Goal: Communication & Community: Answer question/provide support

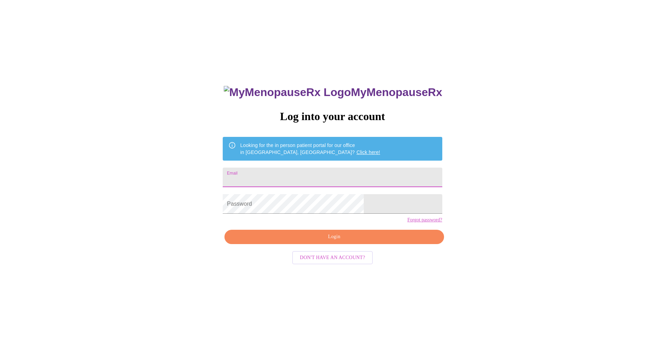
click at [323, 177] on input "Email" at bounding box center [332, 177] width 219 height 20
type input "kimdfarris@gmail.com"
click at [320, 241] on span "Login" at bounding box center [333, 236] width 203 height 9
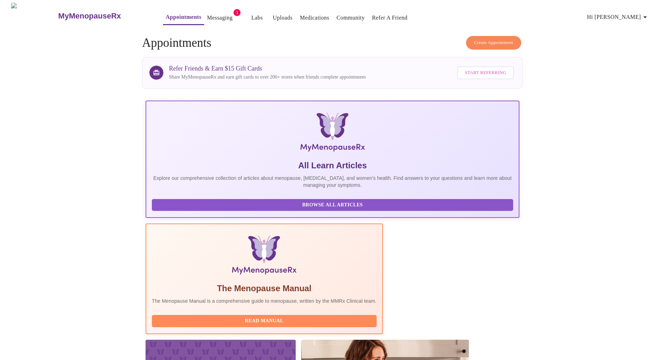
click at [207, 20] on link "Messaging" at bounding box center [219, 18] width 25 height 10
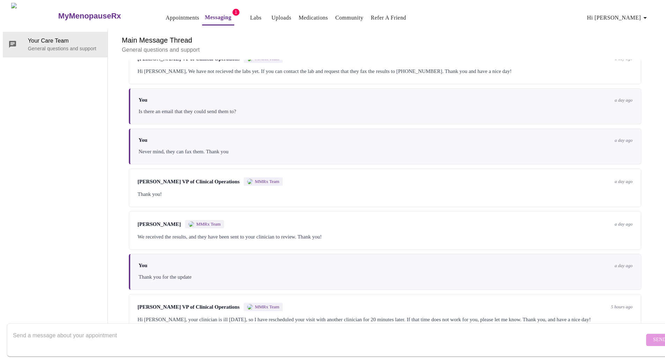
scroll to position [550, 0]
click at [344, 328] on textarea "Send a message about your appointment" at bounding box center [328, 339] width 631 height 22
click at [291, 328] on textarea "I actually have a cold myself and am not feeling great. Can we reschedule one d…" at bounding box center [328, 339] width 631 height 22
type textarea "I actually have a cold myself and am not feeling great. Can we reschedule one d…"
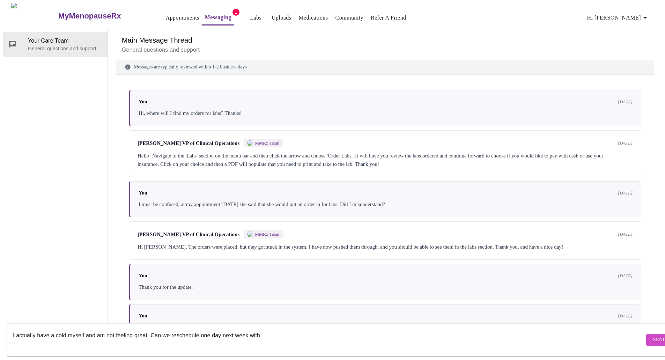
scroll to position [0, 0]
drag, startPoint x: 265, startPoint y: 330, endPoint x: 4, endPoint y: 316, distance: 262.0
click at [4, 316] on div "MyMenopauseRx Appointments Messaging 1 Labs Uploads Medications Community Refer…" at bounding box center [332, 167] width 659 height 329
click at [171, 19] on link "Appointments" at bounding box center [182, 18] width 33 height 10
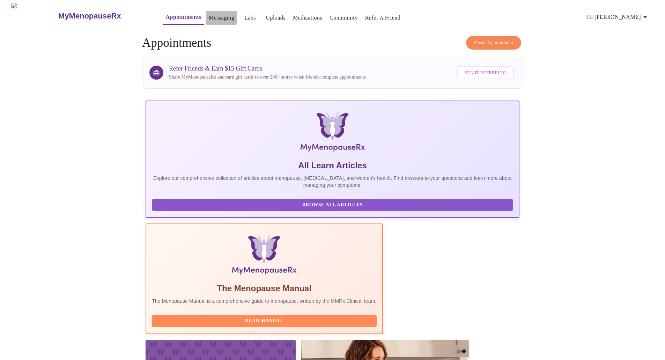
click at [209, 15] on link "Messaging" at bounding box center [221, 18] width 25 height 10
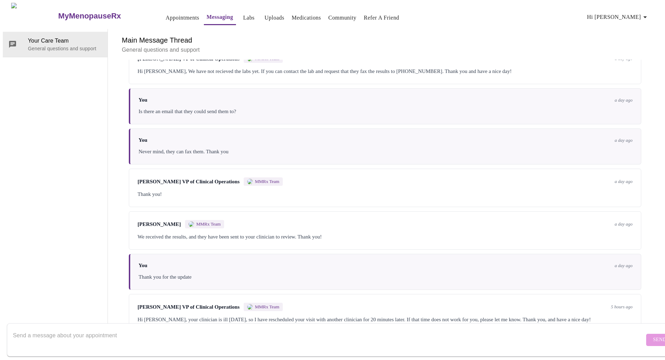
scroll to position [550, 0]
click at [290, 337] on textarea "Send a message about your appointment" at bounding box center [328, 339] width 631 height 22
paste textarea "I actually have a cold myself and am not feeling great. Can we reschedule one d…"
type textarea "I actually have a cold myself and am not feeling great. Can we reschedule one d…"
drag, startPoint x: 639, startPoint y: 333, endPoint x: 635, endPoint y: 335, distance: 4.5
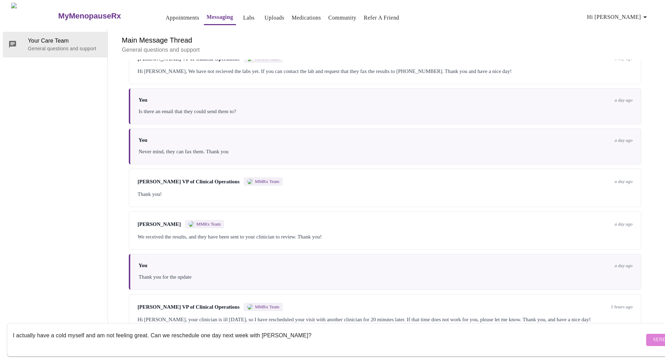
click at [653, 335] on span "Send" at bounding box center [659, 339] width 13 height 9
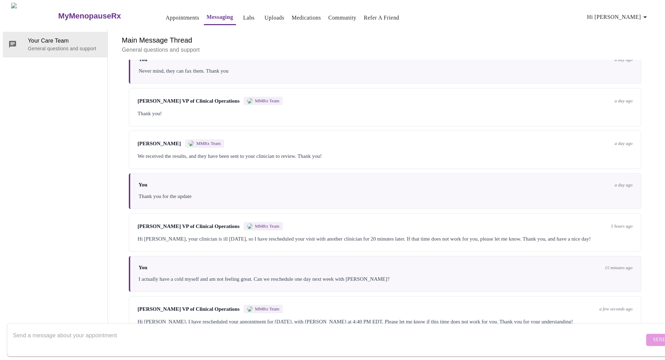
scroll to position [636, 0]
click at [235, 328] on textarea "Send a message about your appointment" at bounding box center [328, 339] width 631 height 22
type textarea "That works, thank you"
click at [653, 335] on span "Send" at bounding box center [659, 339] width 13 height 9
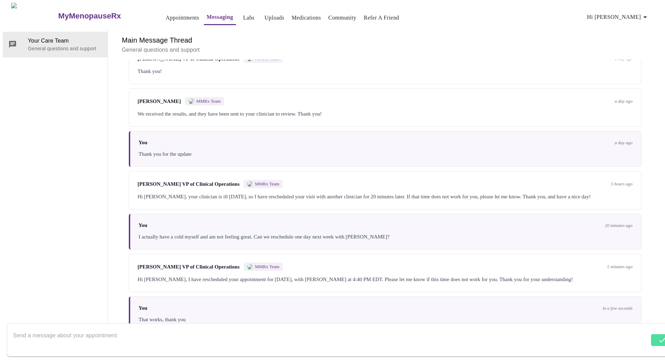
scroll to position [678, 0]
